Goal: Check status: Check status

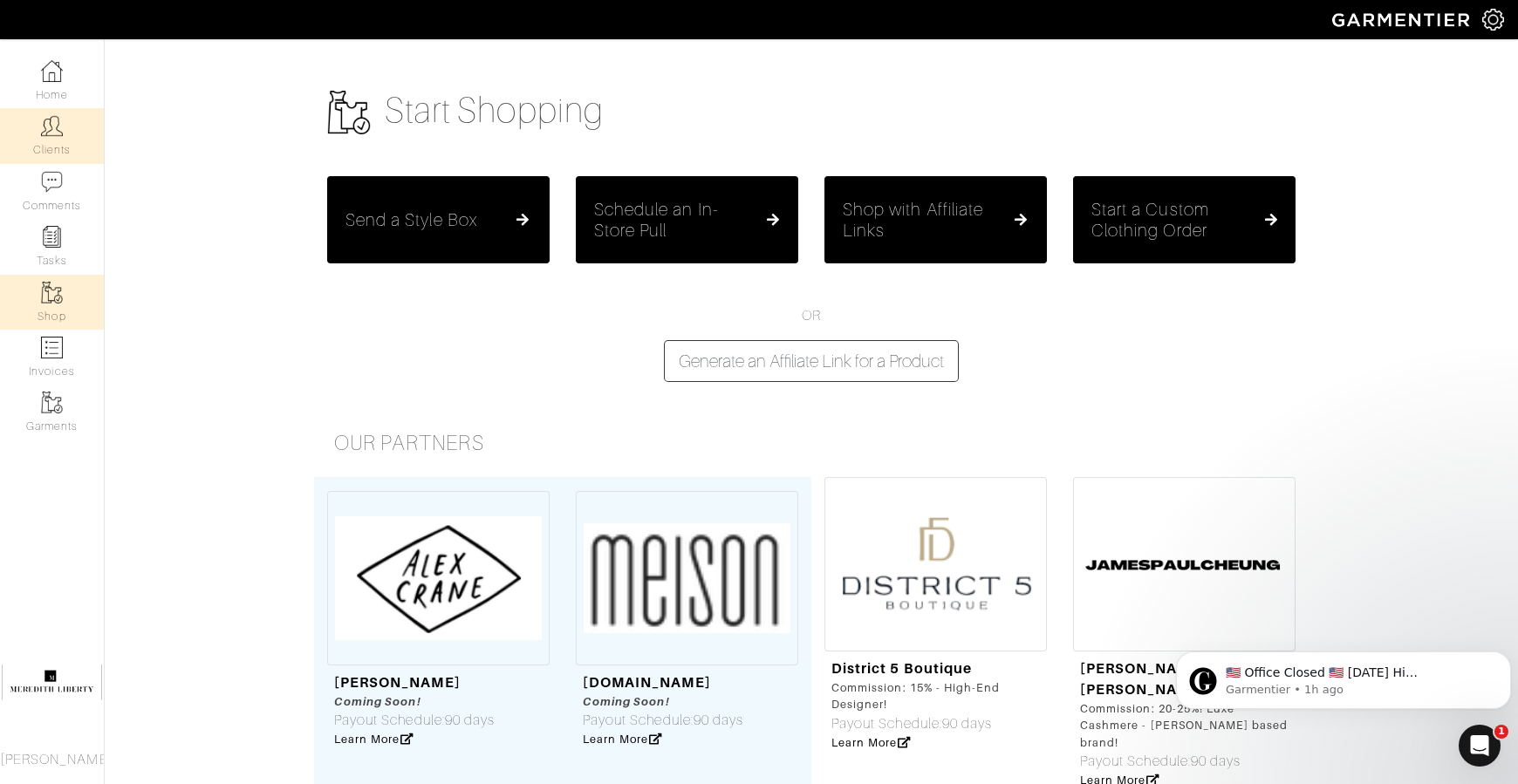
click at [67, 132] on link "Clients" at bounding box center [52, 136] width 104 height 55
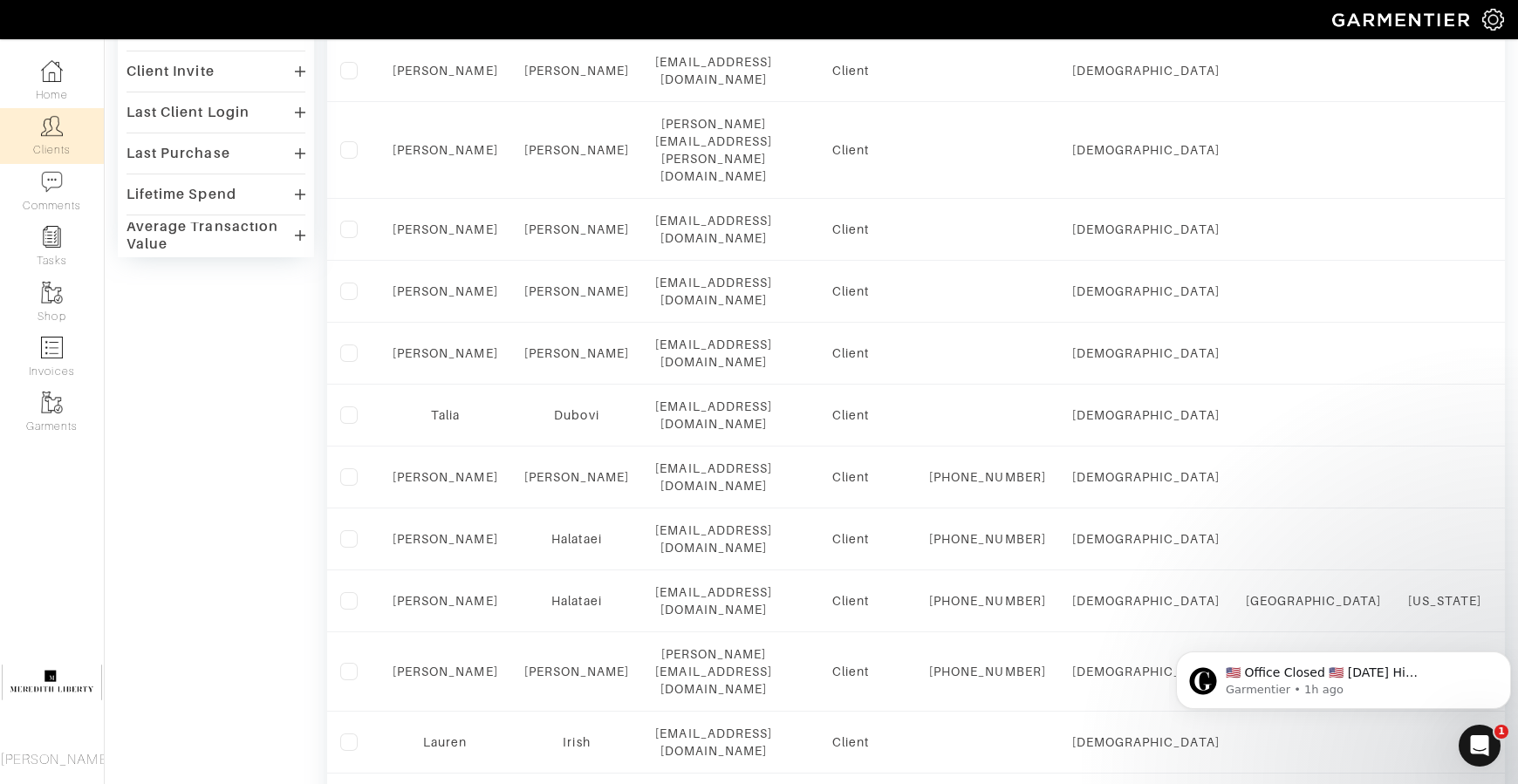
scroll to position [564, 0]
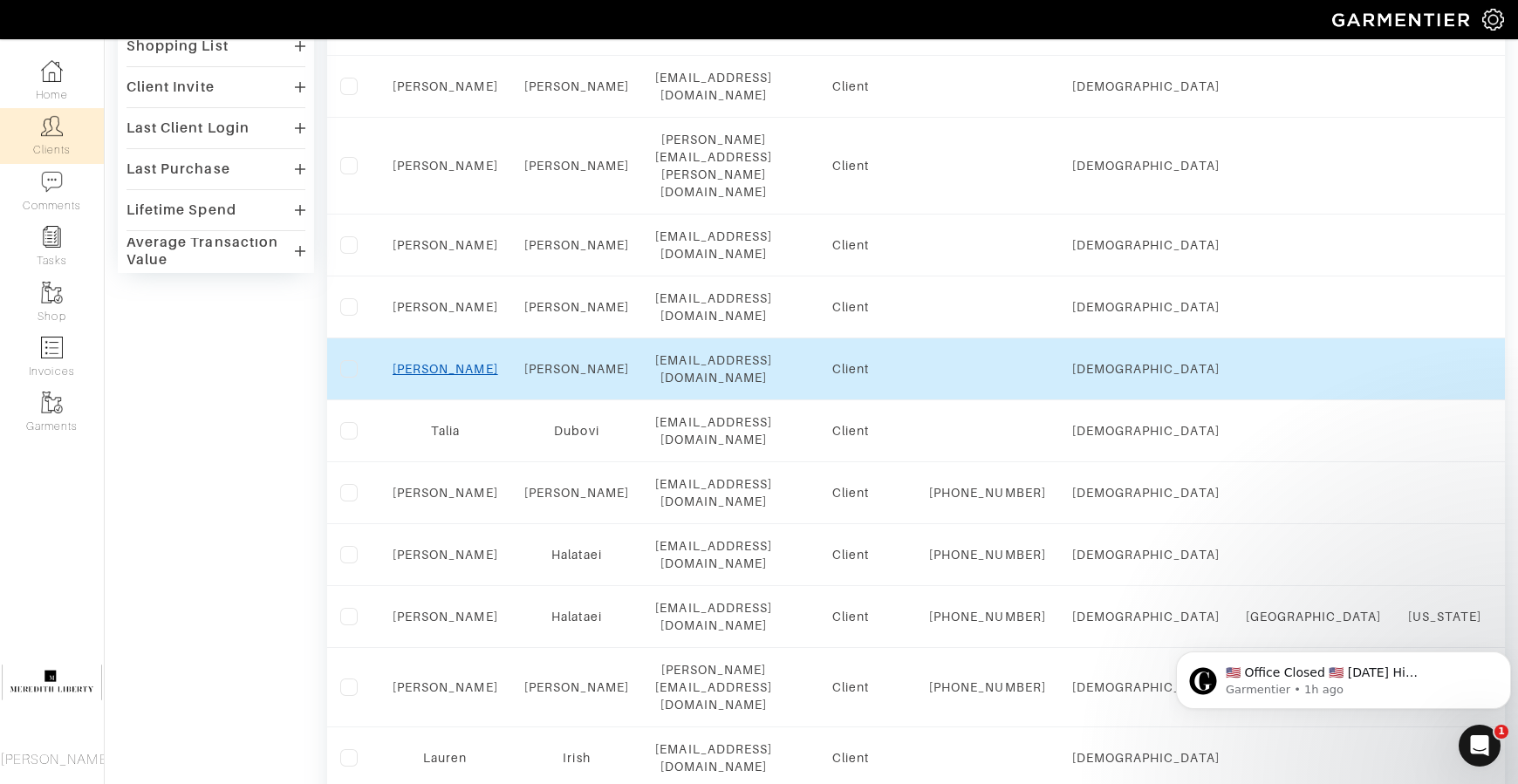
click at [451, 362] on link "Emily" at bounding box center [446, 368] width 106 height 14
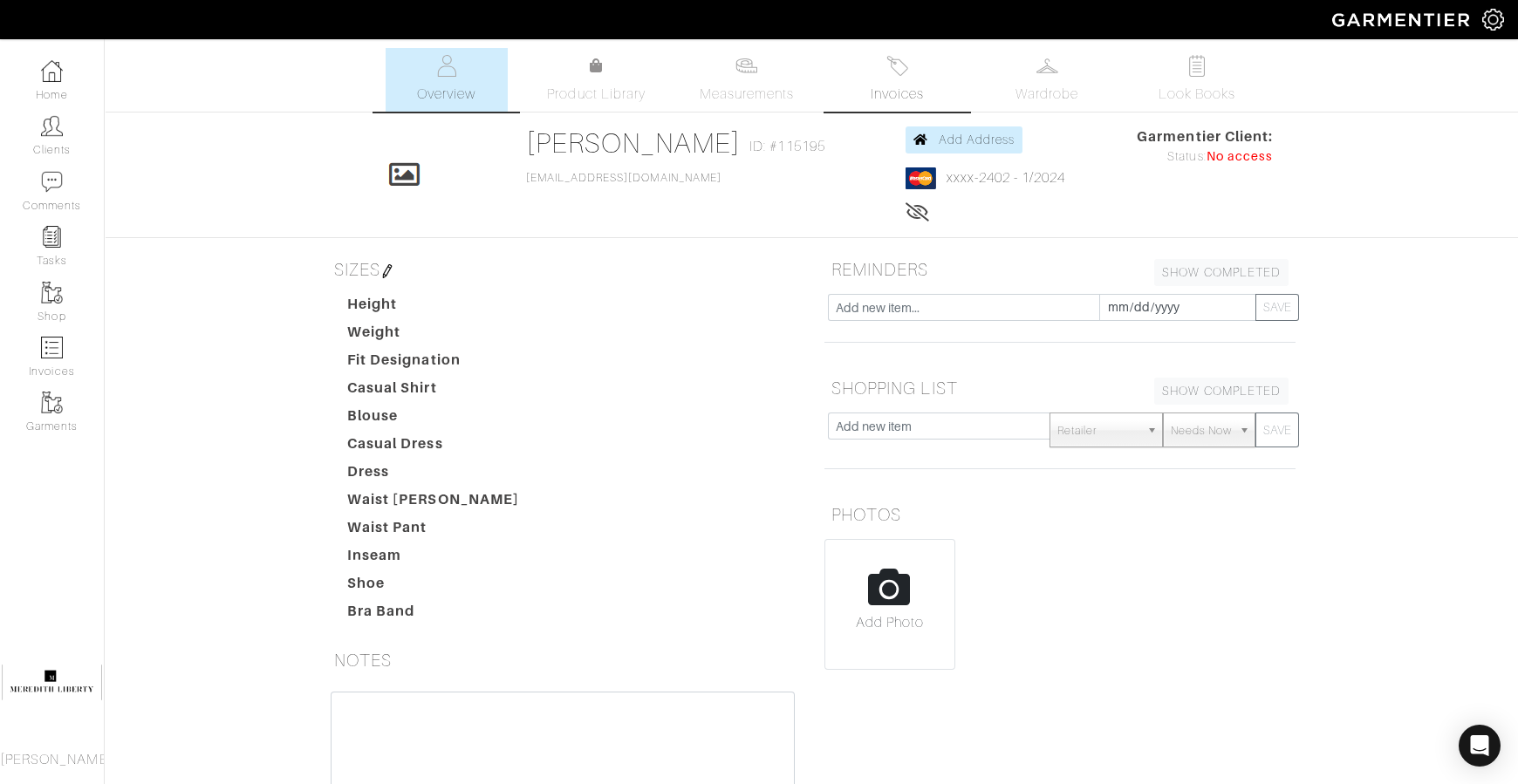
click at [924, 98] on span "Invoices" at bounding box center [897, 94] width 54 height 21
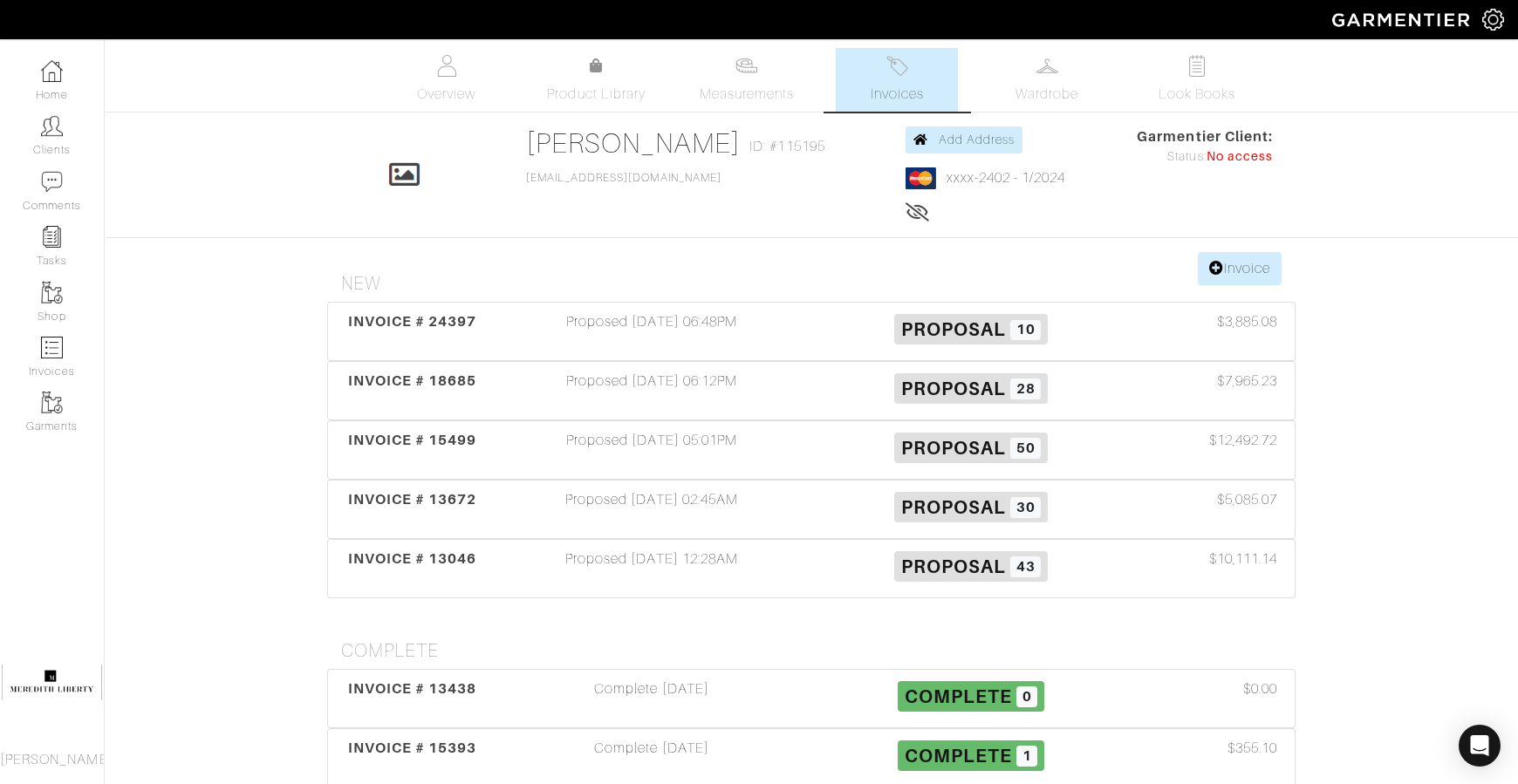
click at [540, 631] on section "Invoice New INVOICE # 24397 Proposed [DATE] 06:48PM Proposal 10 $3,885.08 INVOI…" at bounding box center [810, 540] width 994 height 578
click at [439, 567] on div "INVOICE # 13046" at bounding box center [412, 568] width 160 height 40
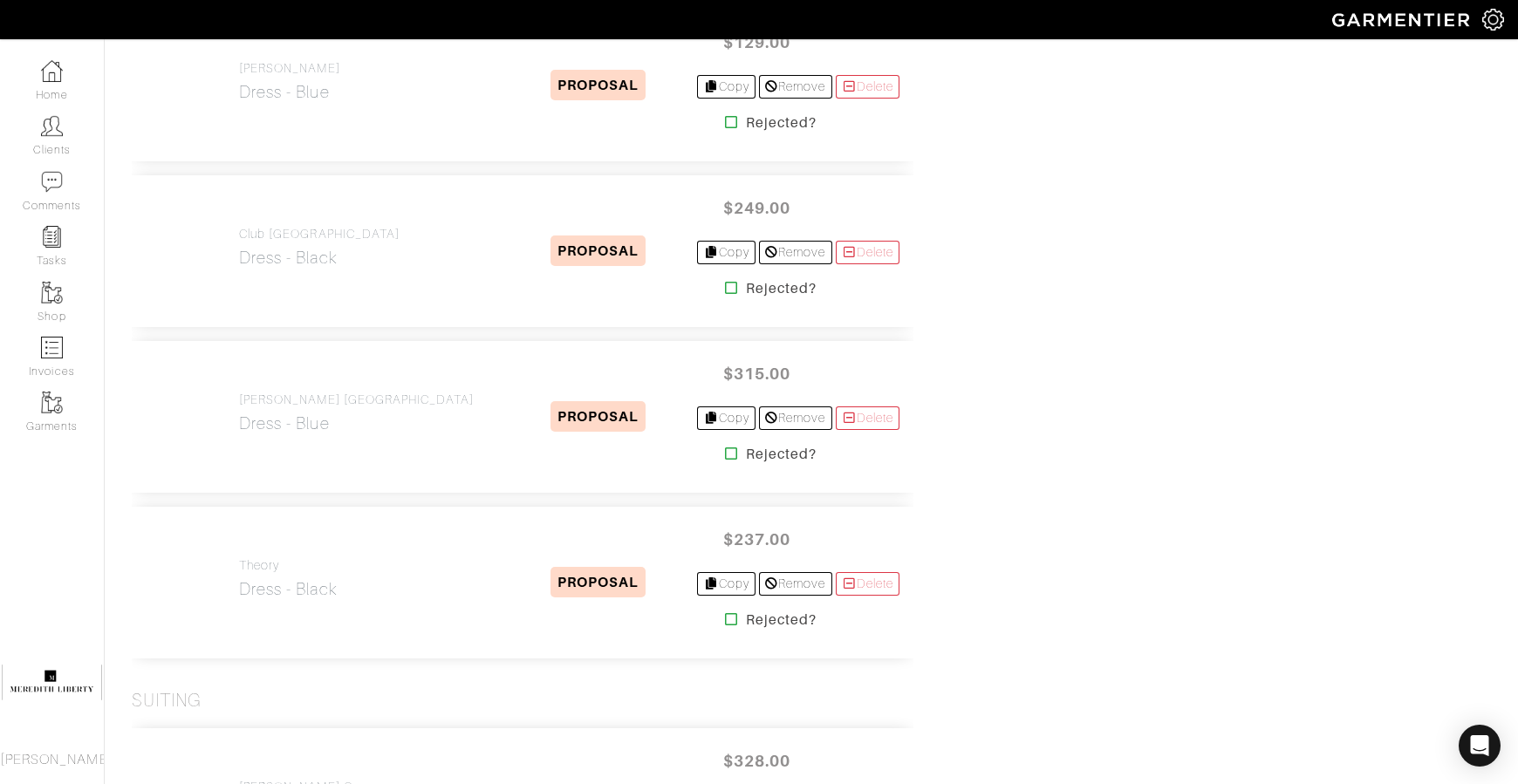
scroll to position [4240, 0]
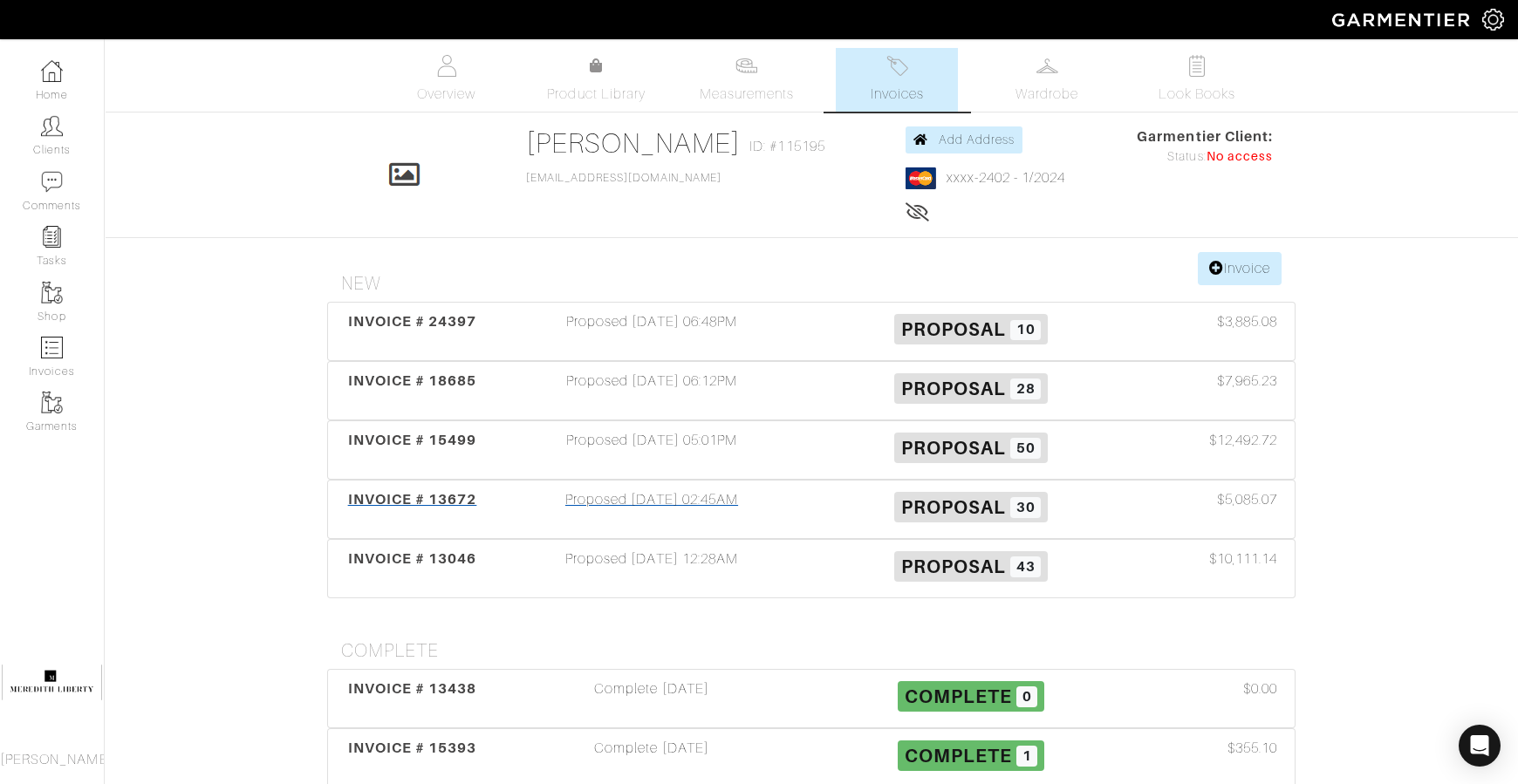
click at [410, 510] on div "INVOICE # 13672" at bounding box center [412, 509] width 160 height 40
click at [397, 441] on span "INVOICE # 15499" at bounding box center [413, 440] width 129 height 16
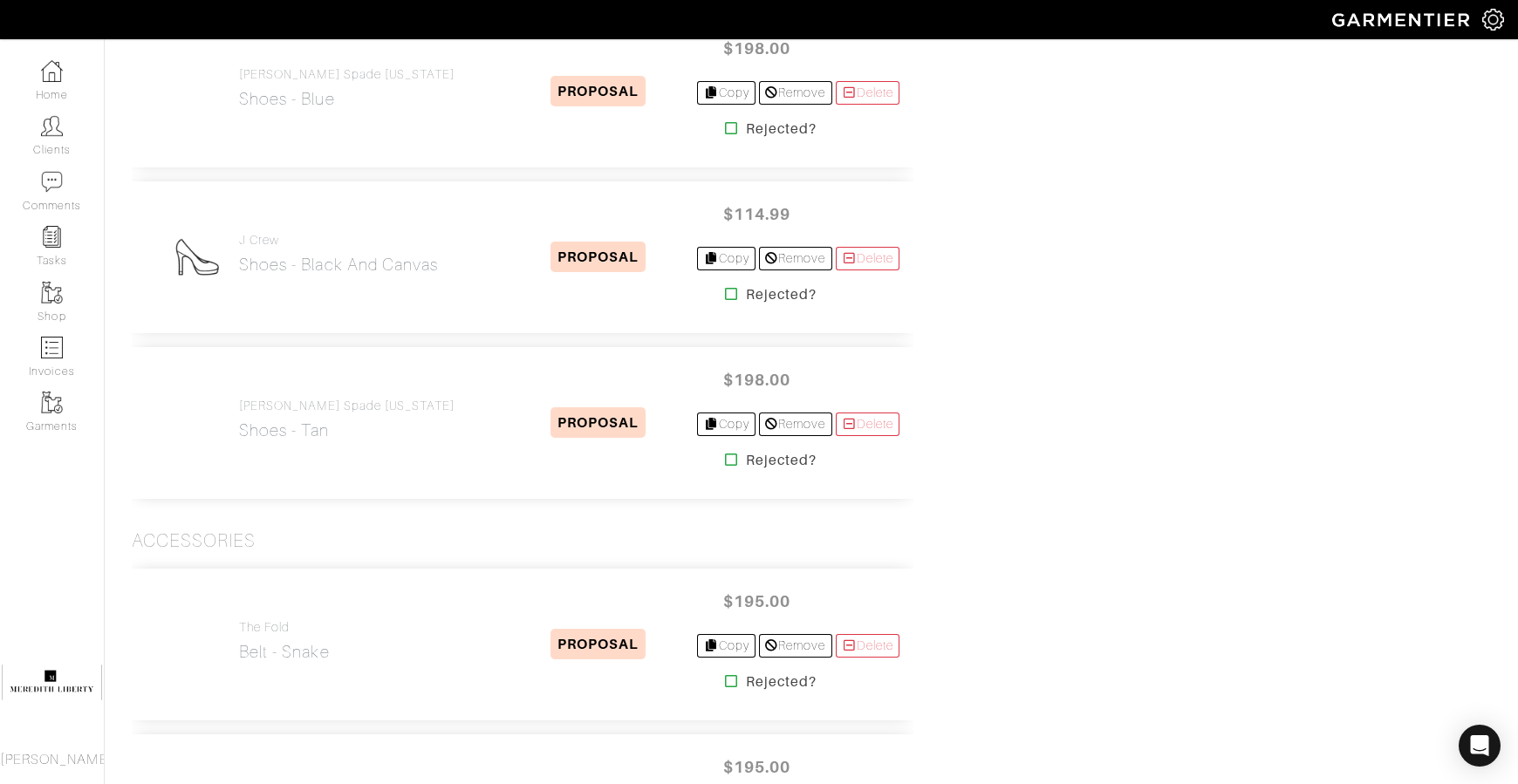
scroll to position [7162, 0]
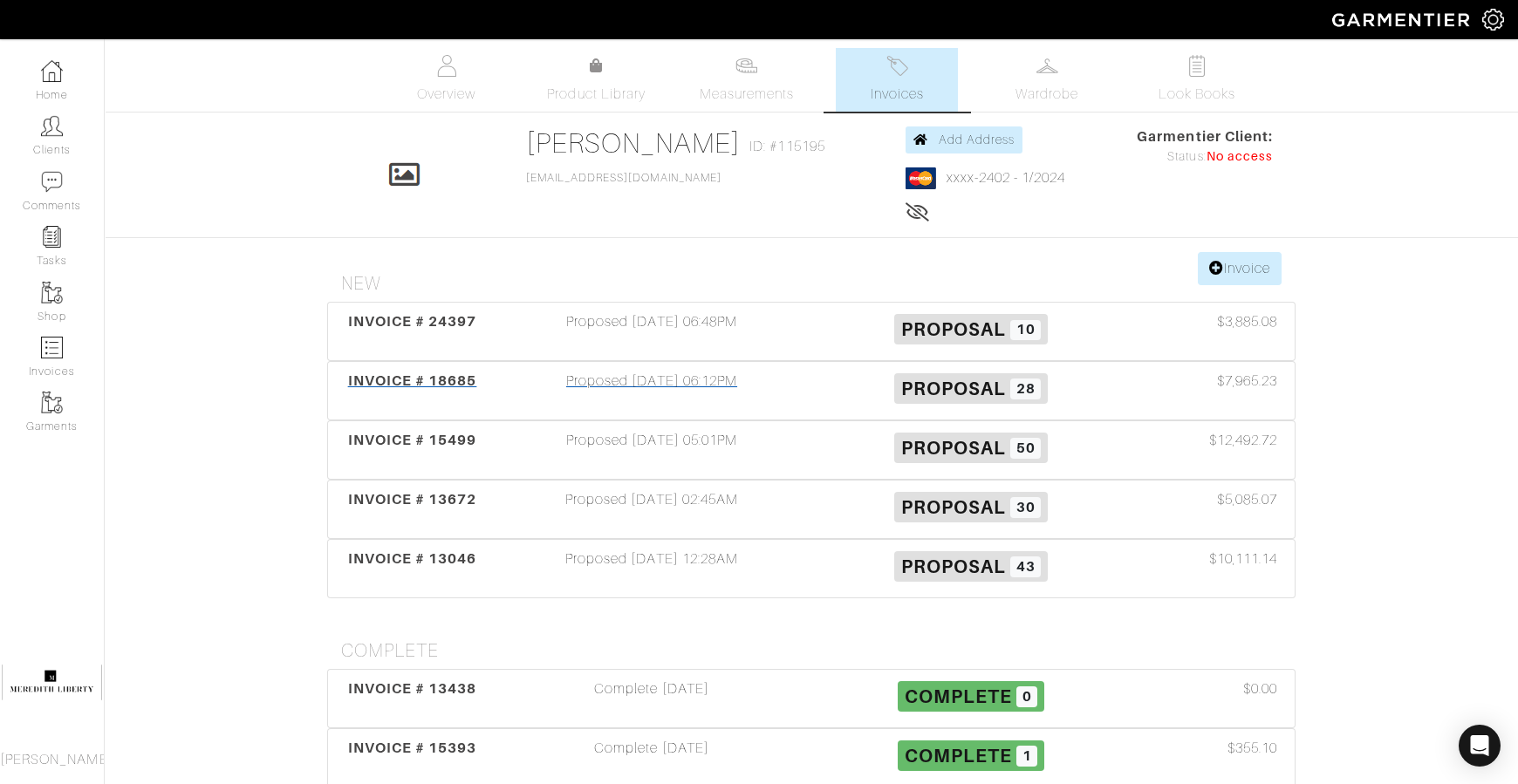
click at [358, 387] on span "INVOICE # 18685" at bounding box center [413, 381] width 129 height 16
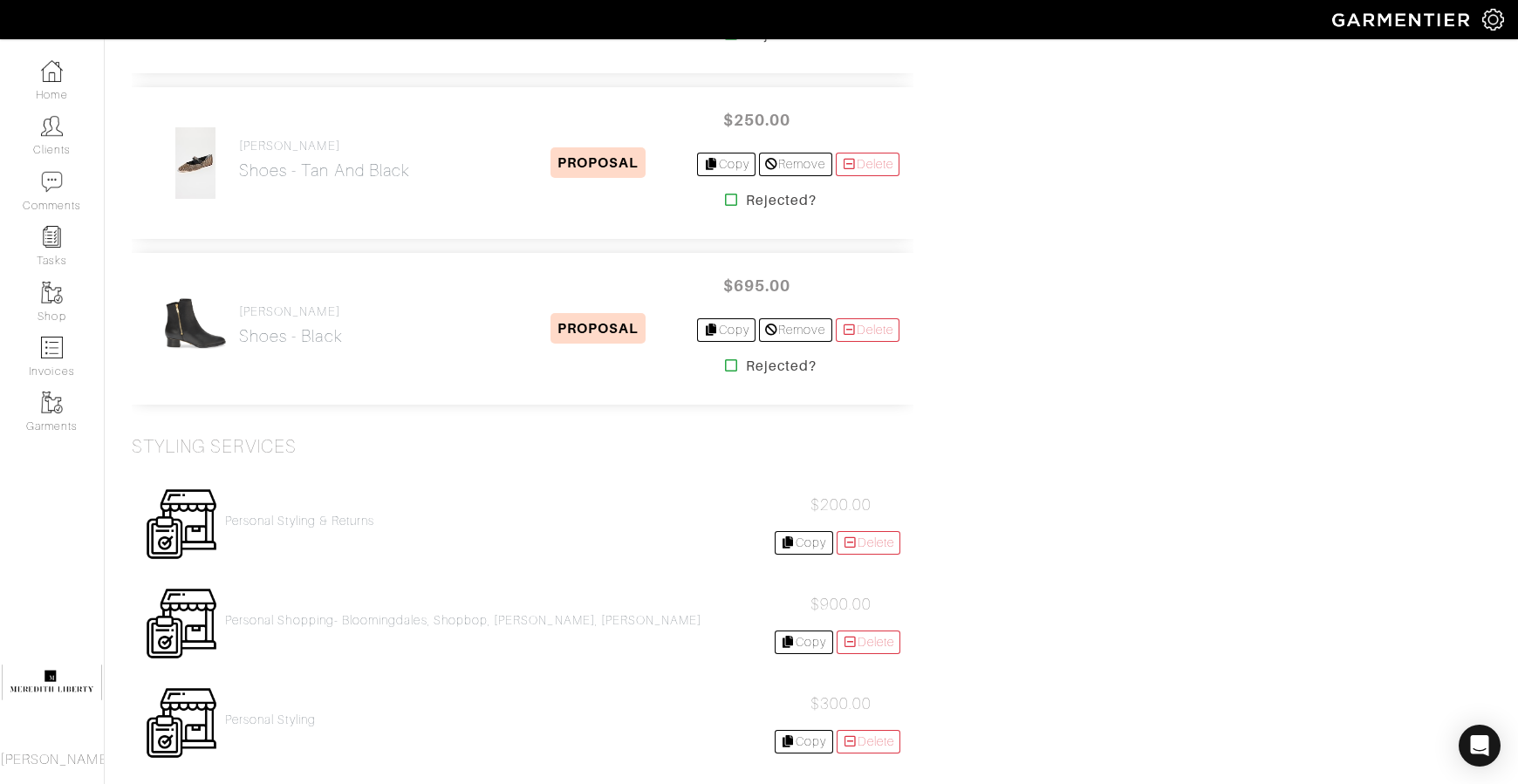
scroll to position [3886, 0]
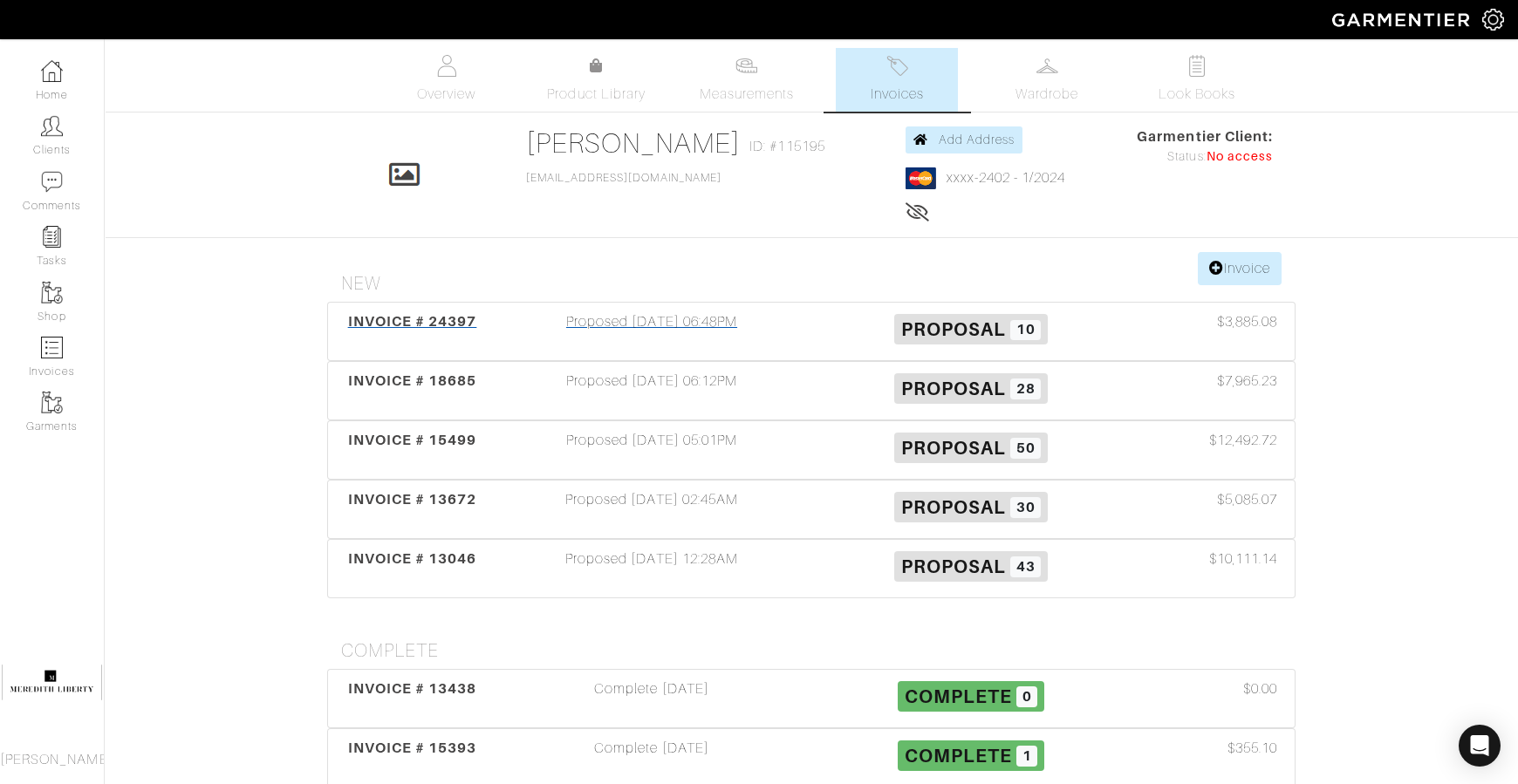
click at [370, 330] on div "INVOICE # 24397" at bounding box center [412, 331] width 160 height 40
